Goal: Task Accomplishment & Management: Manage account settings

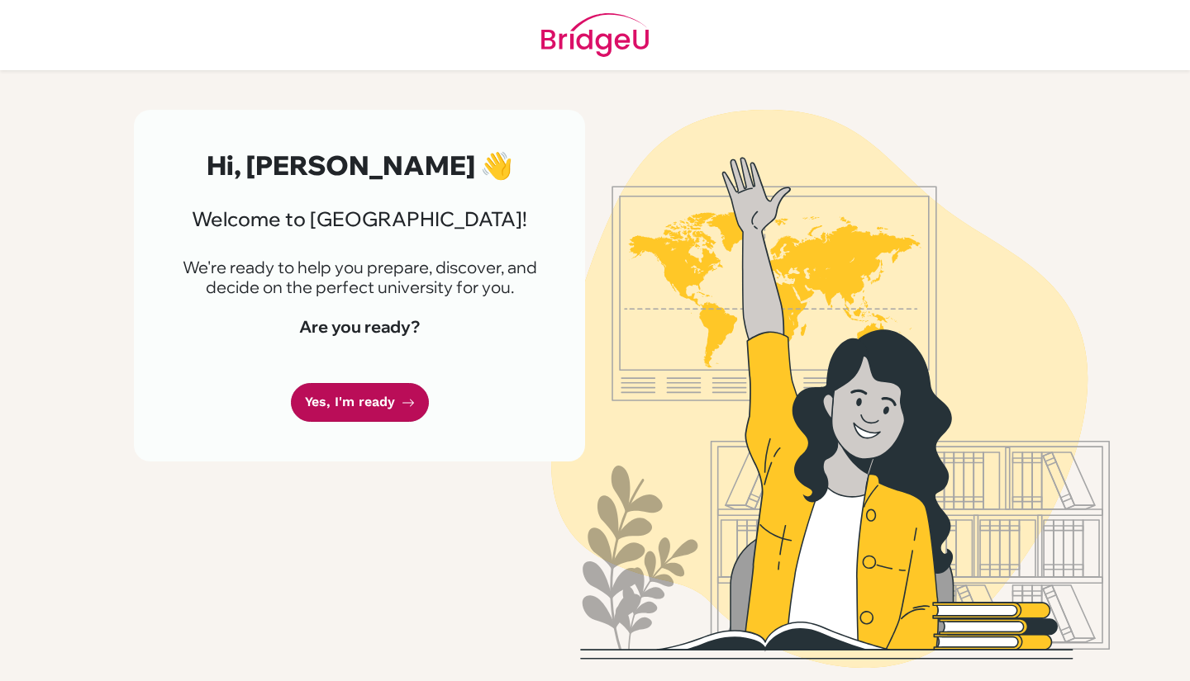
click at [371, 388] on link "Yes, I'm ready" at bounding box center [360, 402] width 138 height 39
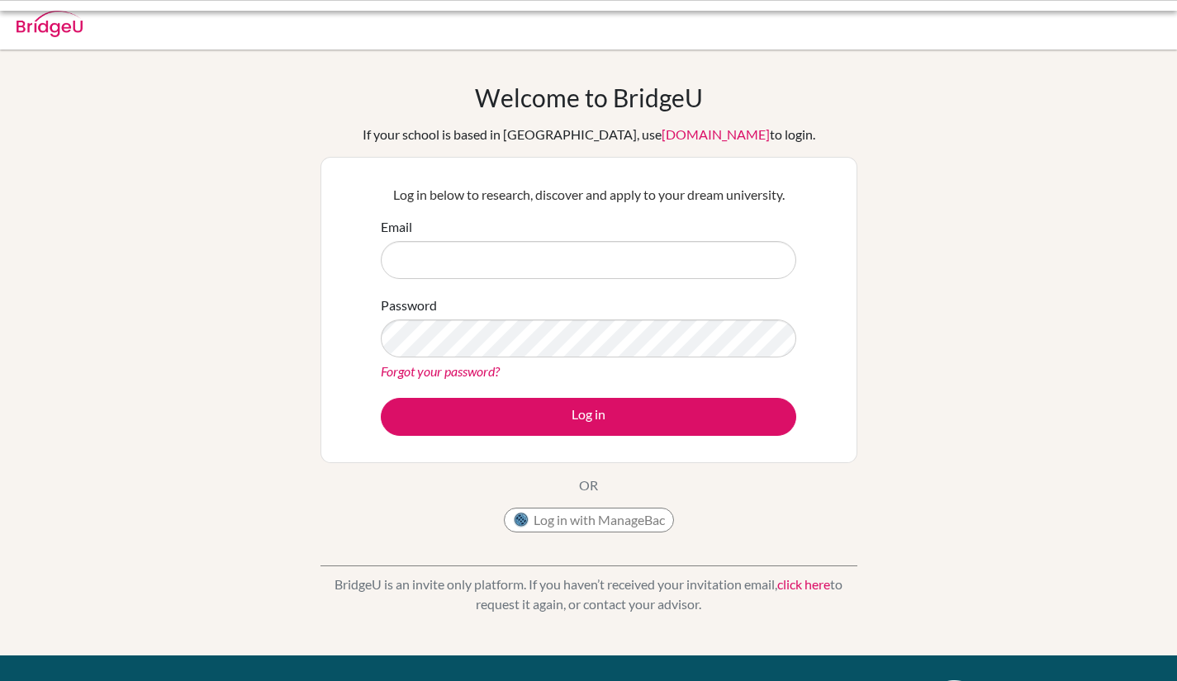
type input "2822@masdubai.ae"
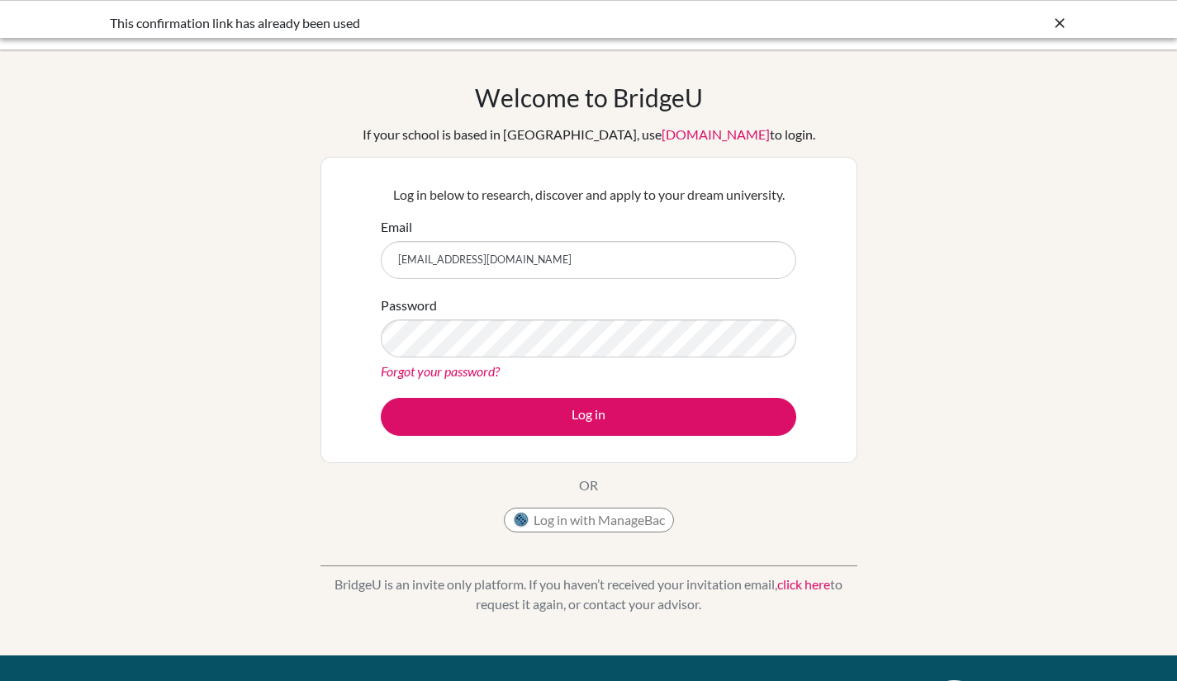
click at [451, 250] on input "2822@masdubai.ae" at bounding box center [589, 260] width 416 height 38
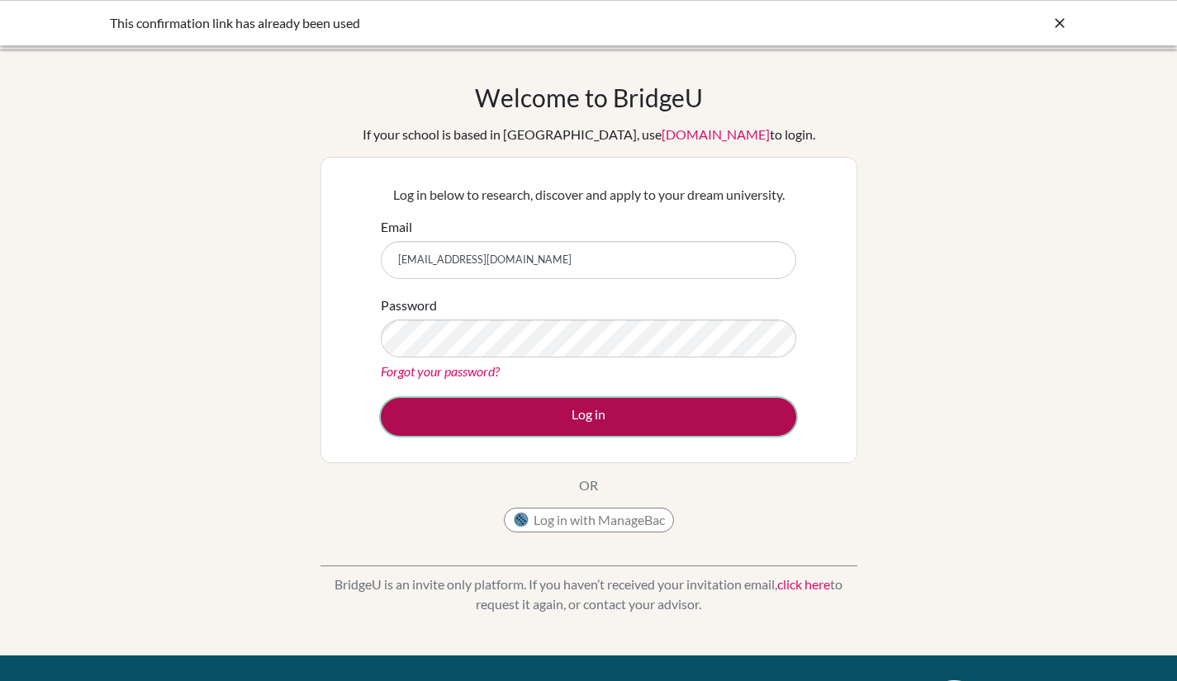
click at [563, 421] on button "Log in" at bounding box center [589, 417] width 416 height 38
